Goal: Find specific page/section: Find specific page/section

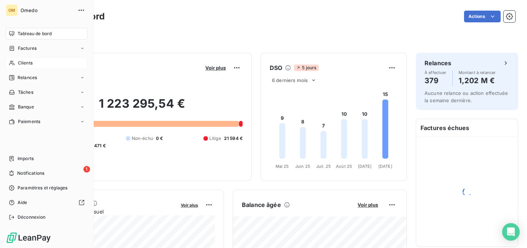
click at [25, 67] on div "Clients" at bounding box center [47, 63] width 82 height 12
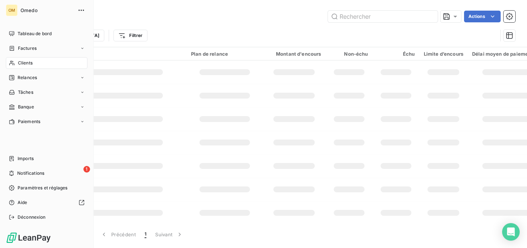
click at [21, 10] on span "Omedo" at bounding box center [46, 10] width 53 height 6
click at [34, 35] on span "Tableau de bord" at bounding box center [35, 33] width 34 height 7
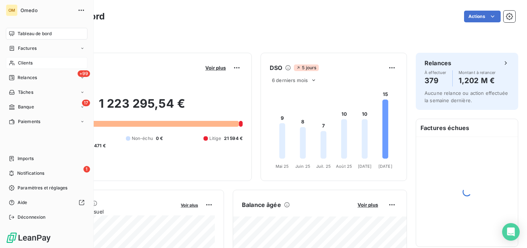
click at [33, 64] on div "Clients" at bounding box center [47, 63] width 82 height 12
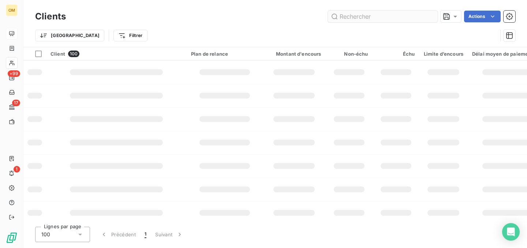
click at [220, 14] on input "text" at bounding box center [383, 17] width 110 height 12
